Goal: Transaction & Acquisition: Download file/media

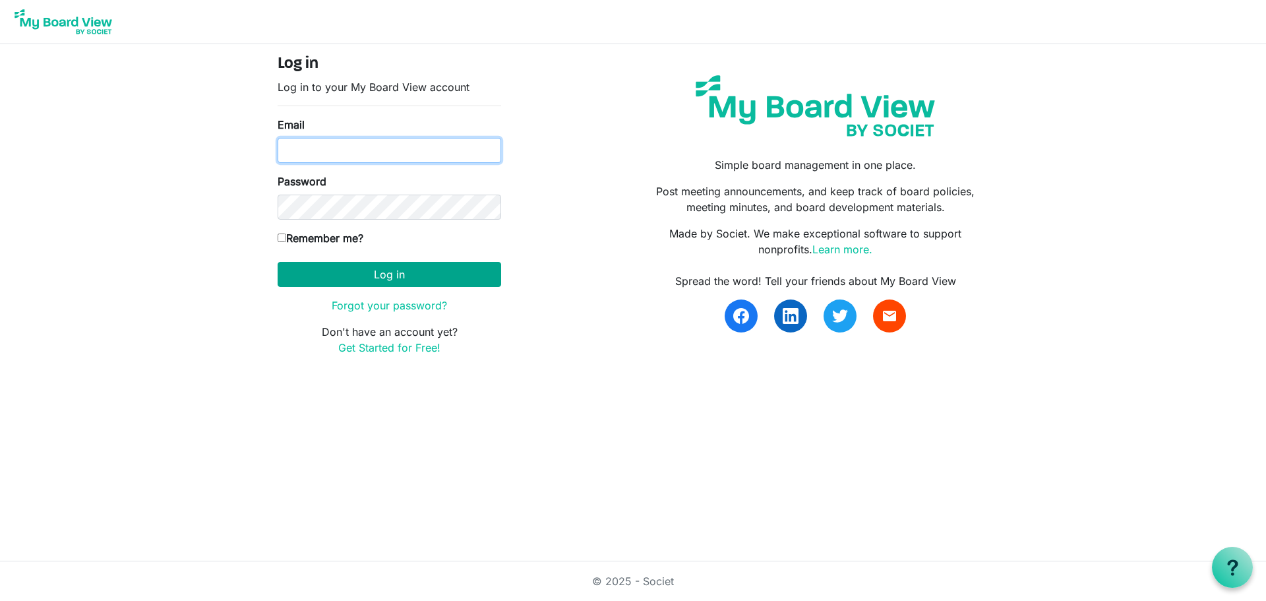
type input "plt@idahoforests.org"
click at [319, 280] on button "Log in" at bounding box center [389, 274] width 223 height 25
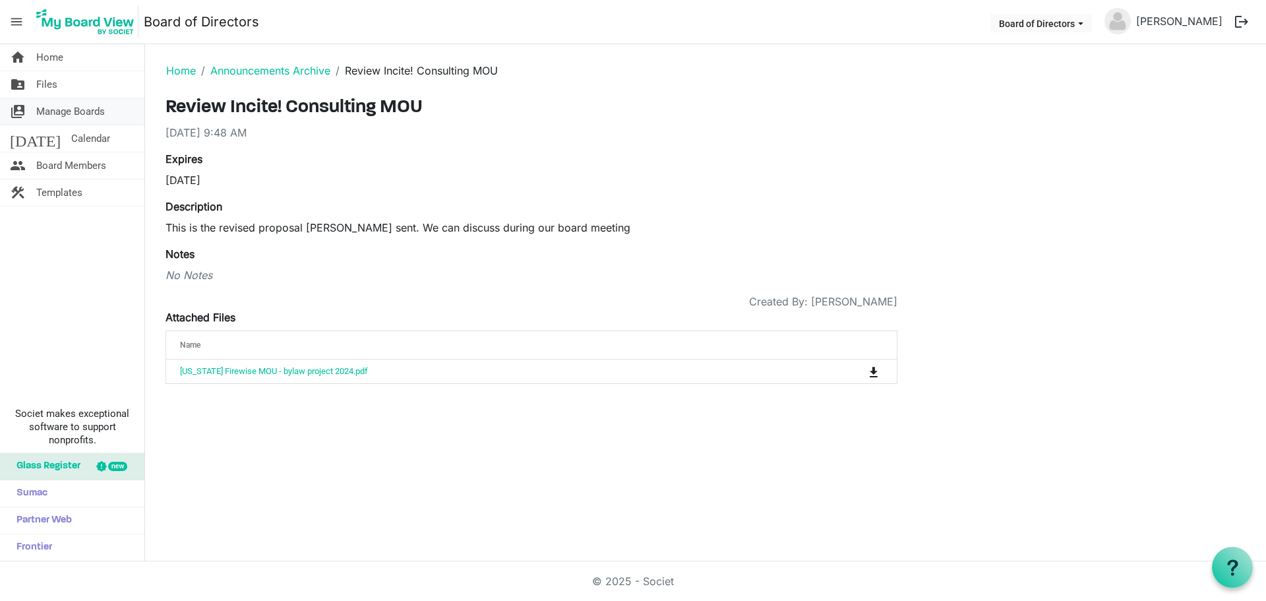
click at [48, 117] on span "Manage Boards" at bounding box center [70, 111] width 69 height 26
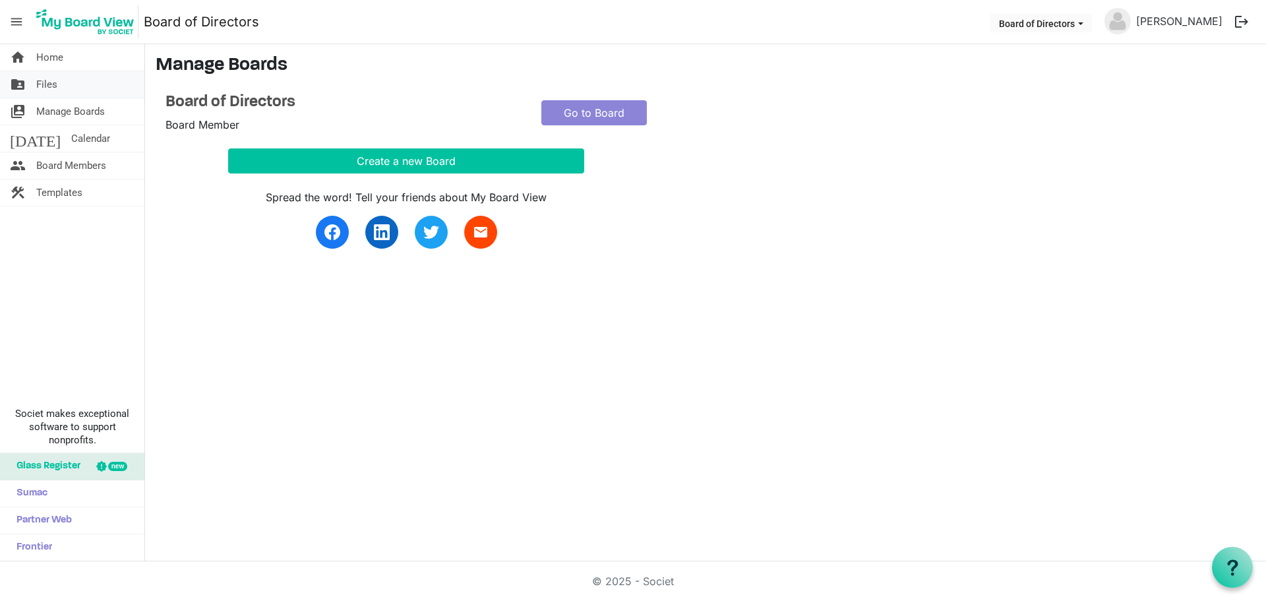
click at [60, 90] on link "folder_shared Files" at bounding box center [72, 84] width 144 height 26
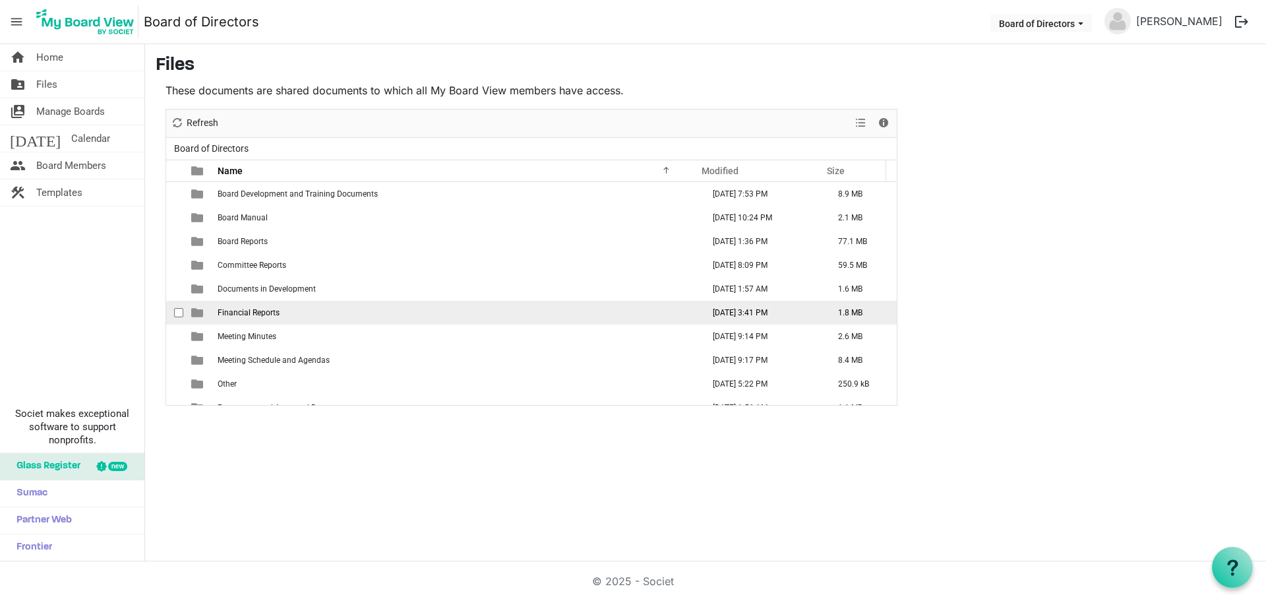
click at [290, 319] on td "Financial Reports" at bounding box center [456, 313] width 485 height 24
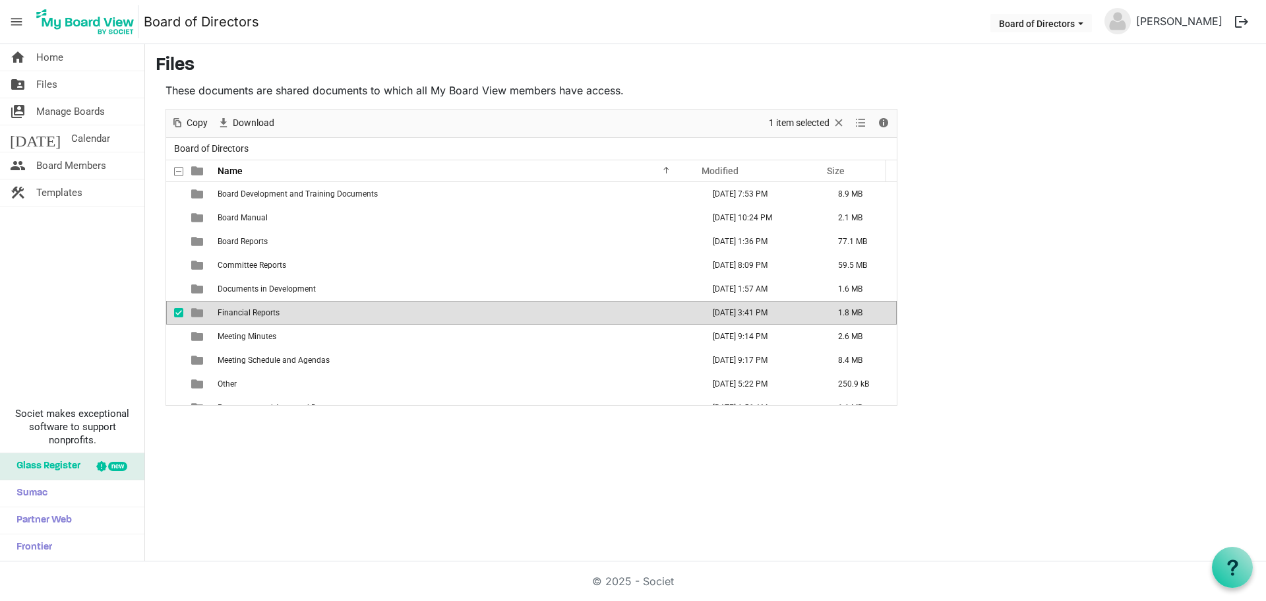
click at [290, 319] on td "Financial Reports" at bounding box center [456, 313] width 485 height 24
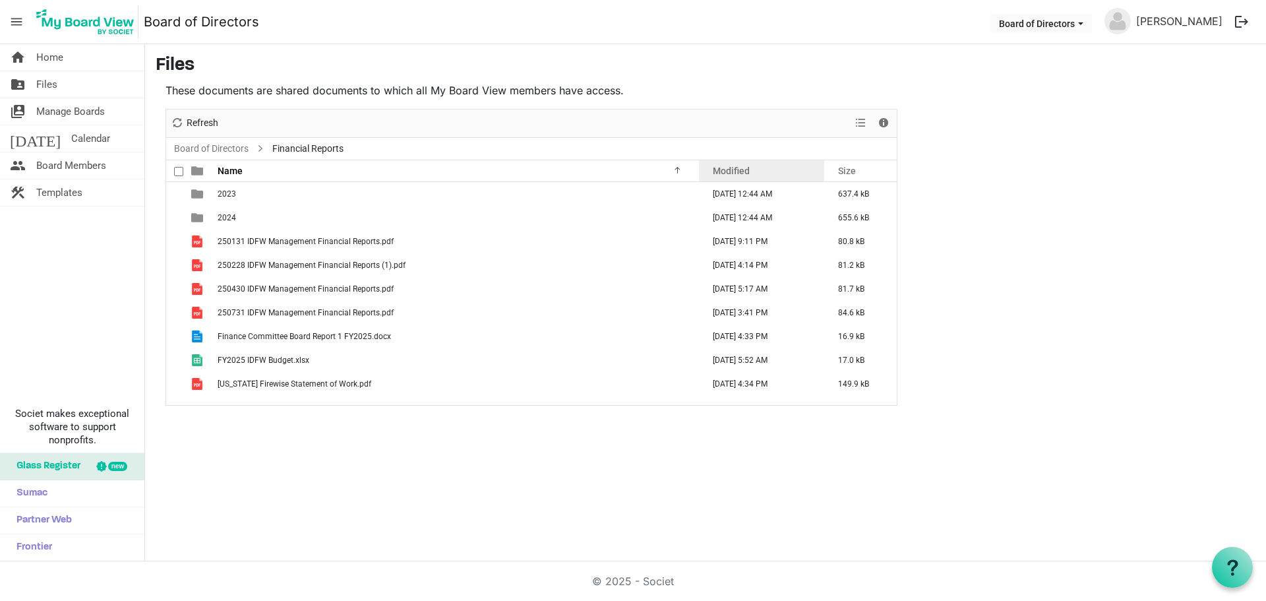
click at [729, 169] on span "Modified" at bounding box center [731, 170] width 37 height 11
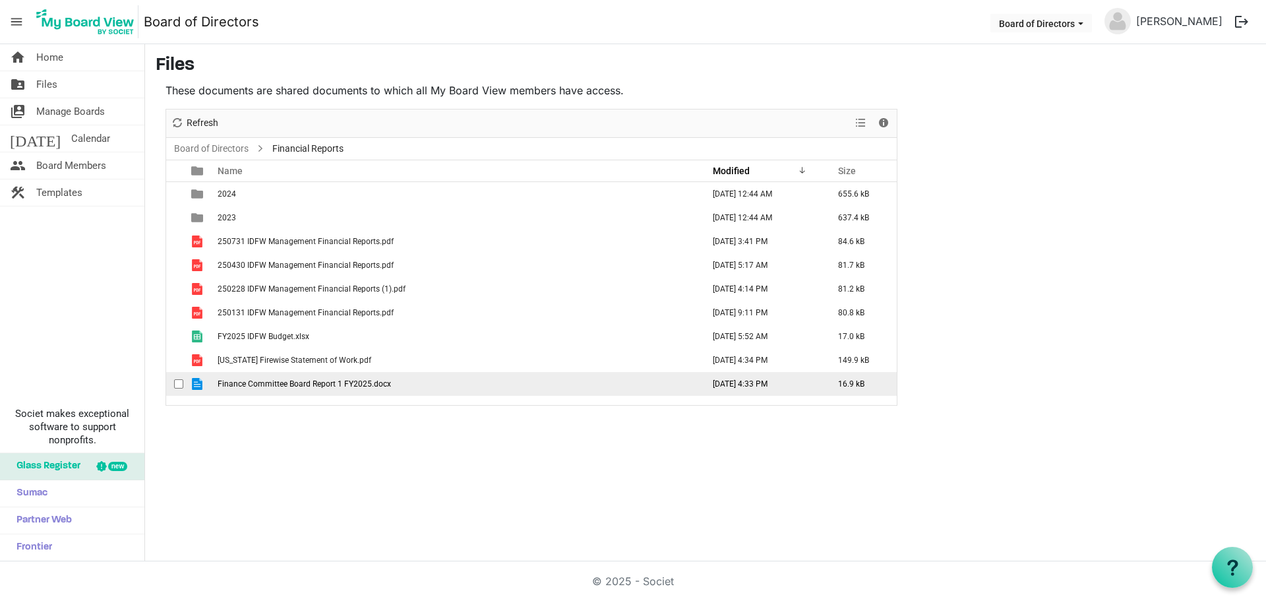
click at [493, 390] on td "Finance Committee Board Report 1 FY2025.docx" at bounding box center [456, 384] width 485 height 24
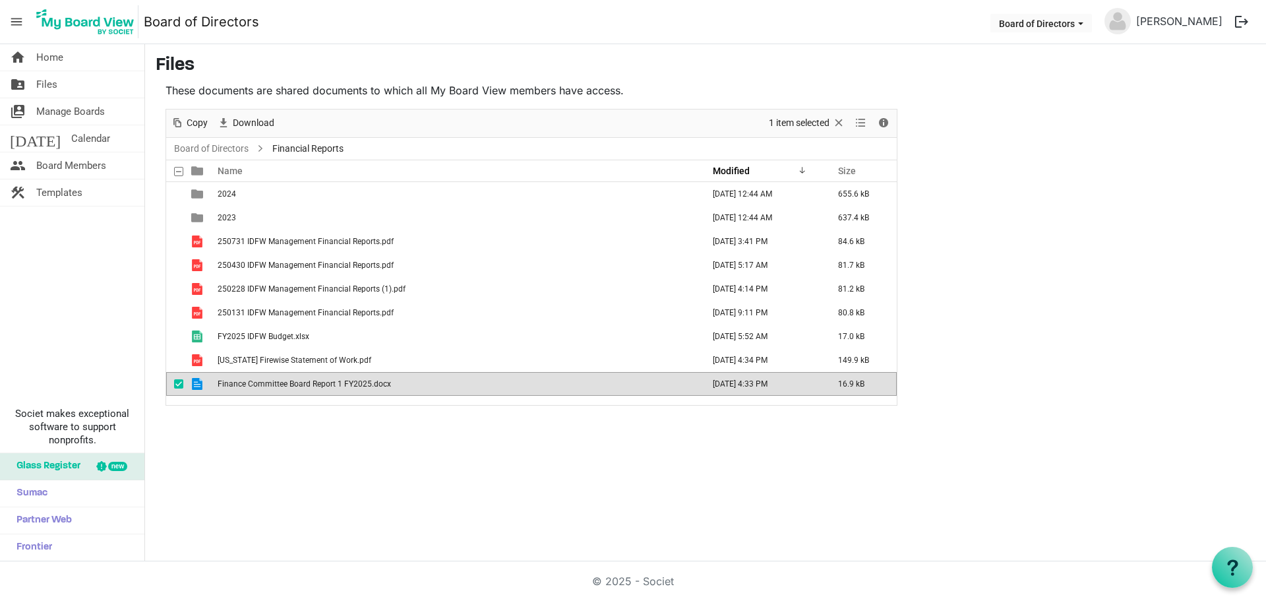
click at [493, 390] on td "Finance Committee Board Report 1 FY2025.docx" at bounding box center [456, 384] width 485 height 24
click at [466, 357] on td "Idaho Firewise Statement of Work.pdf" at bounding box center [456, 360] width 485 height 24
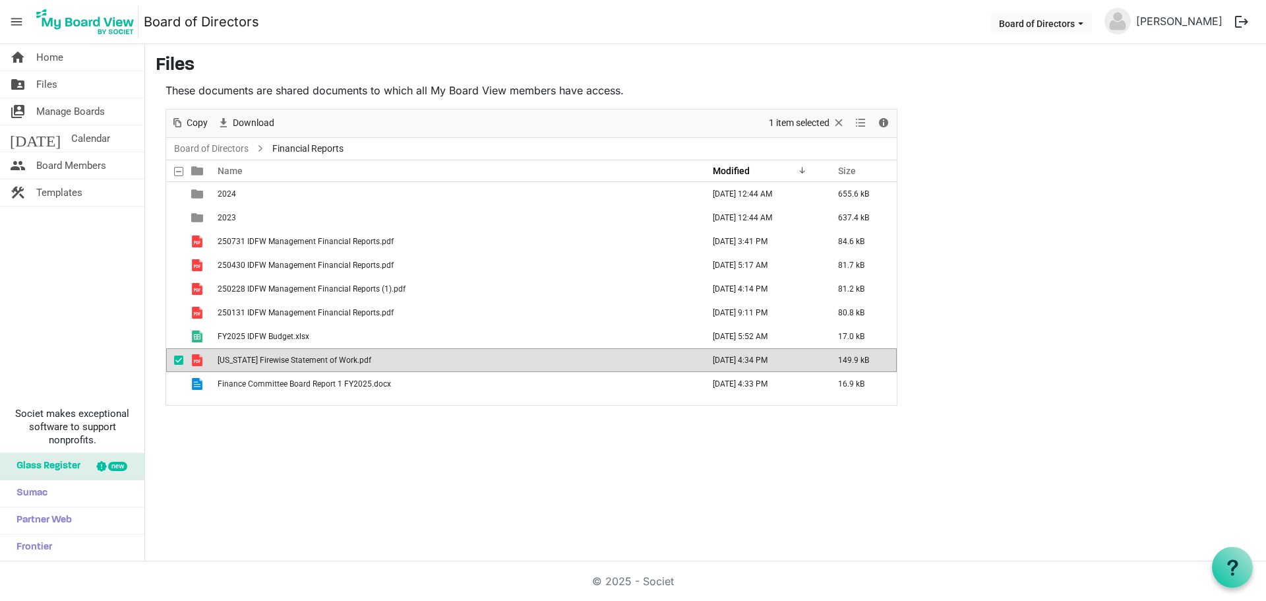
click at [466, 357] on td "Idaho Firewise Statement of Work.pdf" at bounding box center [456, 360] width 485 height 24
